Goal: Task Accomplishment & Management: Complete application form

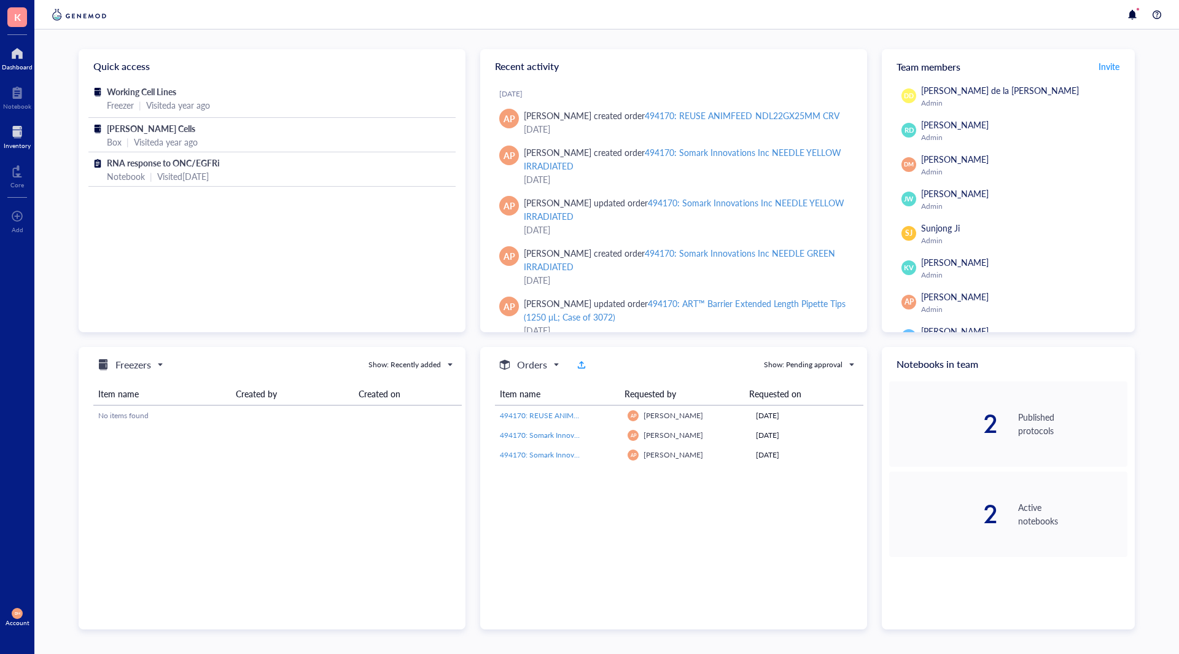
click at [17, 128] on div at bounding box center [17, 132] width 27 height 20
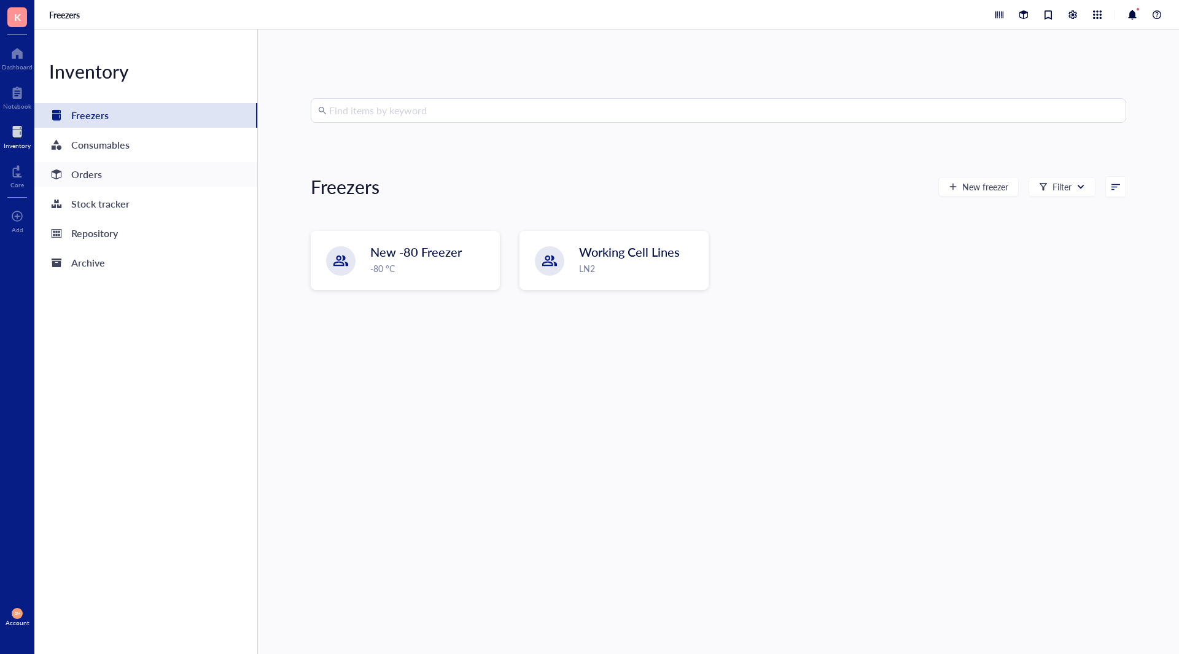
click at [102, 175] on div "Orders" at bounding box center [145, 174] width 223 height 25
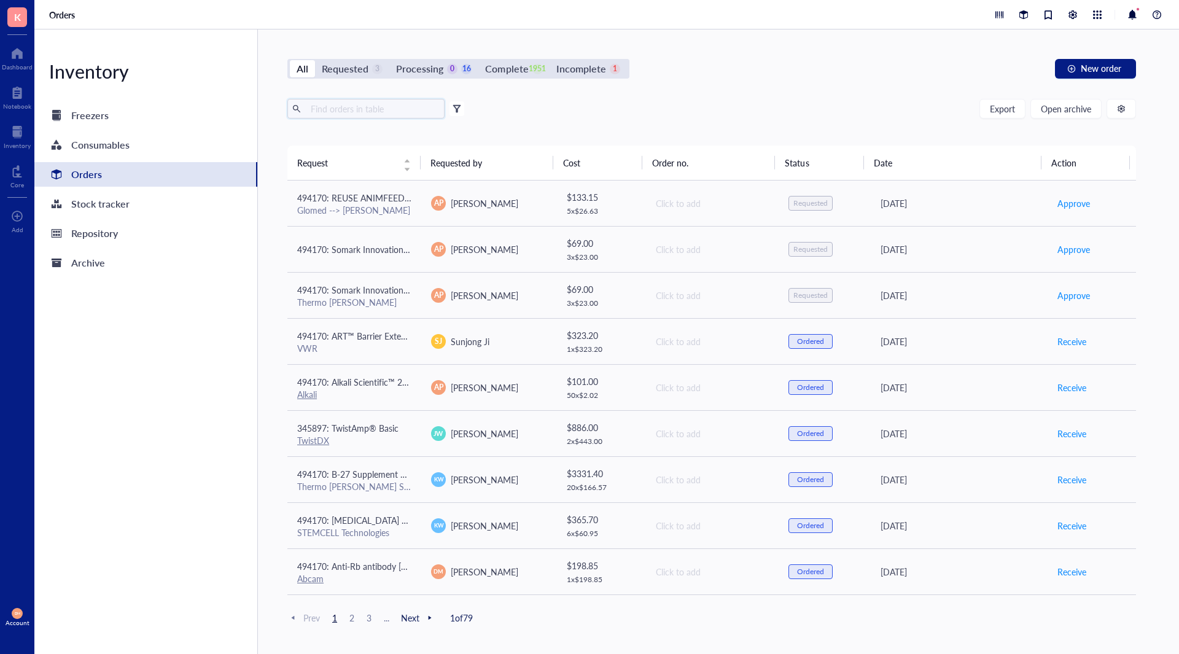
click at [369, 106] on input "text" at bounding box center [373, 108] width 134 height 18
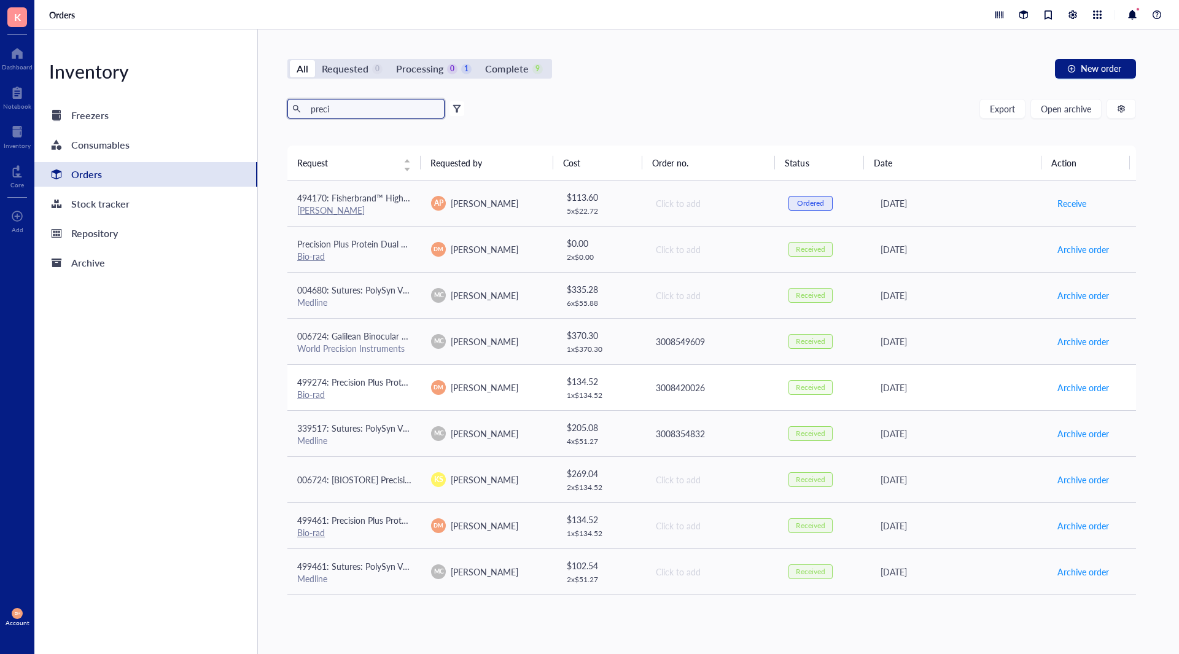
type input "preci"
click at [729, 379] on td "3008420026" at bounding box center [712, 387] width 134 height 46
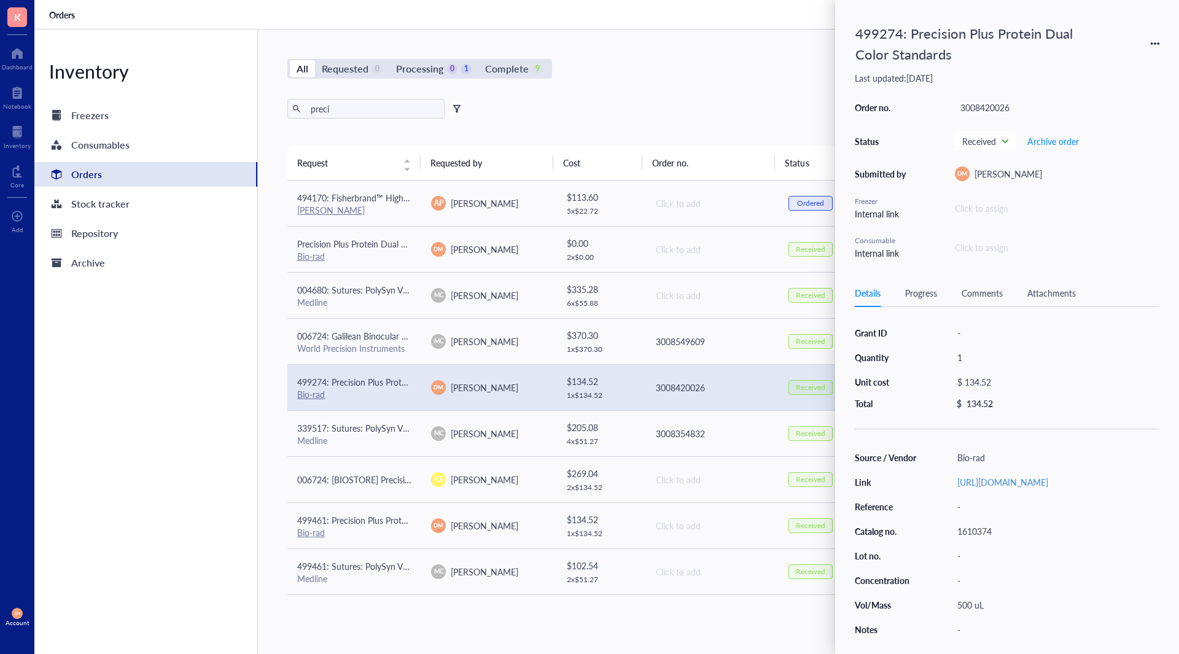
click at [1153, 45] on icon at bounding box center [1155, 43] width 9 height 9
click at [1109, 62] on span "Request again" at bounding box center [1111, 62] width 77 height 14
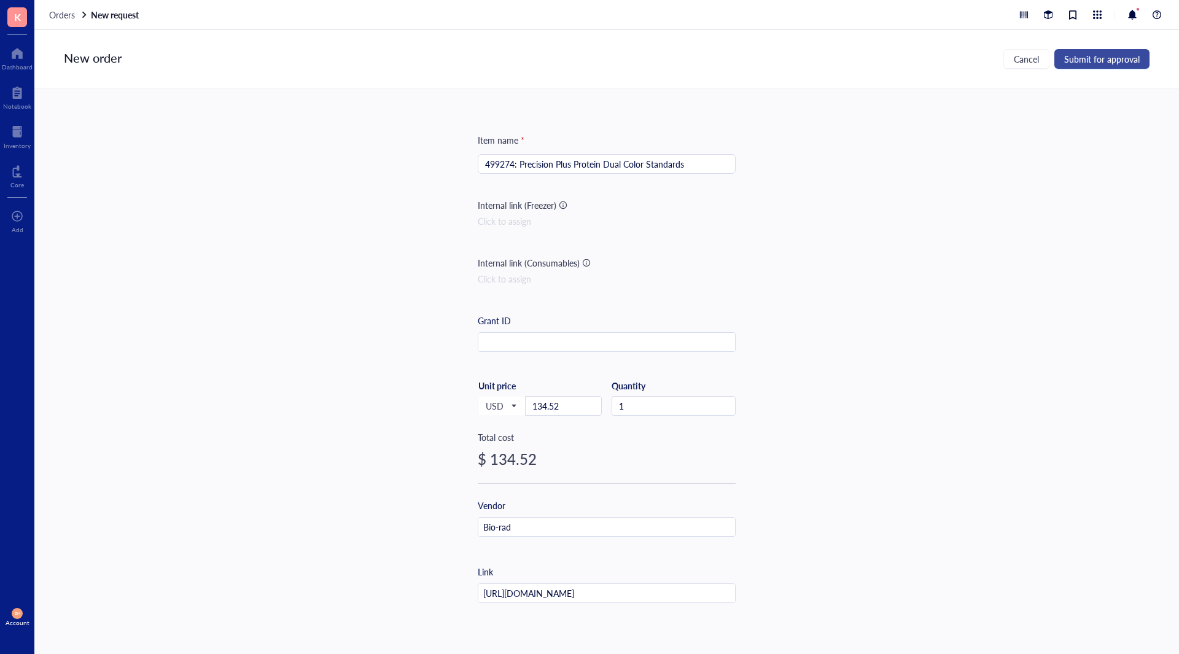
click at [1095, 61] on span "Submit for approval" at bounding box center [1102, 59] width 76 height 10
